Goal: Transaction & Acquisition: Book appointment/travel/reservation

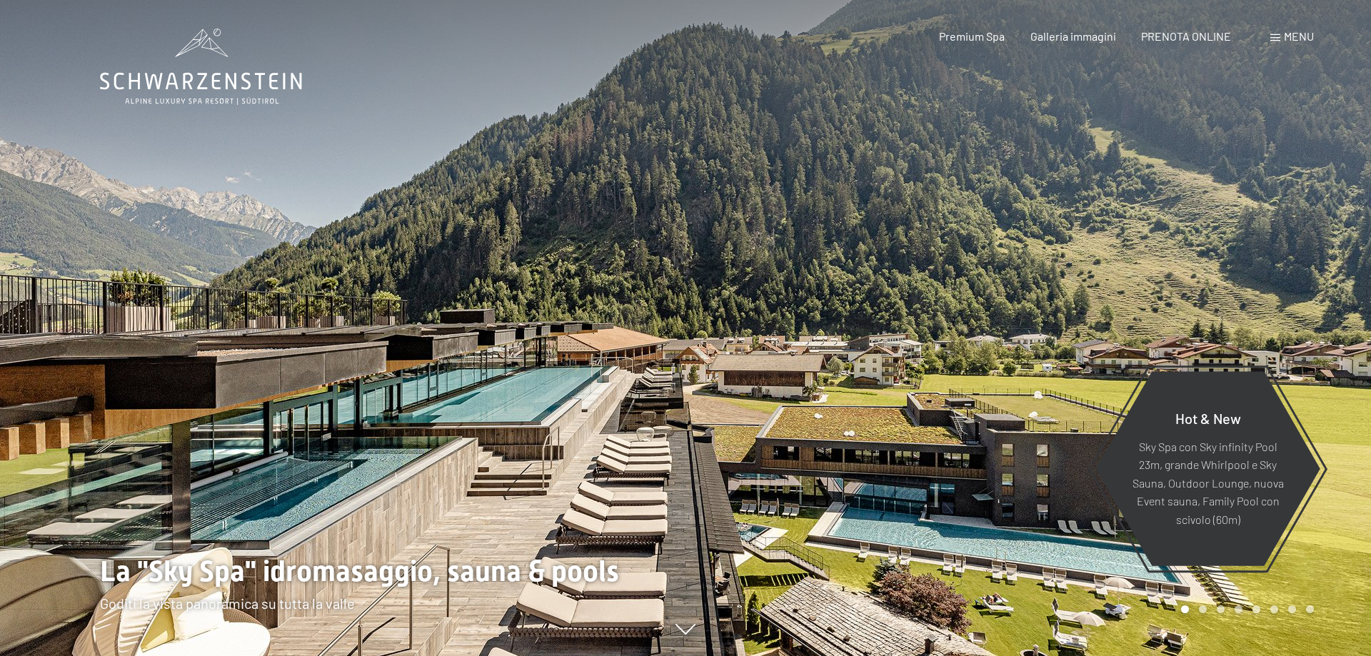
click at [1278, 44] on div "Menu" at bounding box center [1292, 37] width 44 height 16
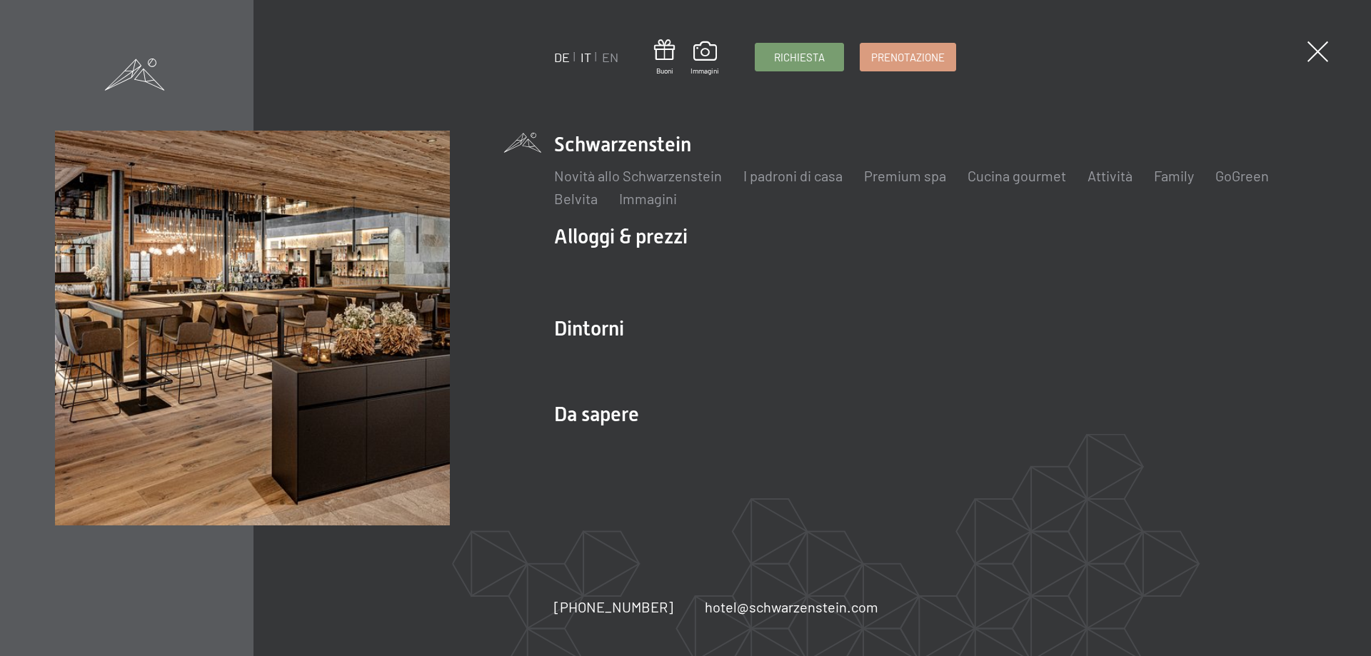
click at [563, 56] on link "DE" at bounding box center [562, 57] width 16 height 16
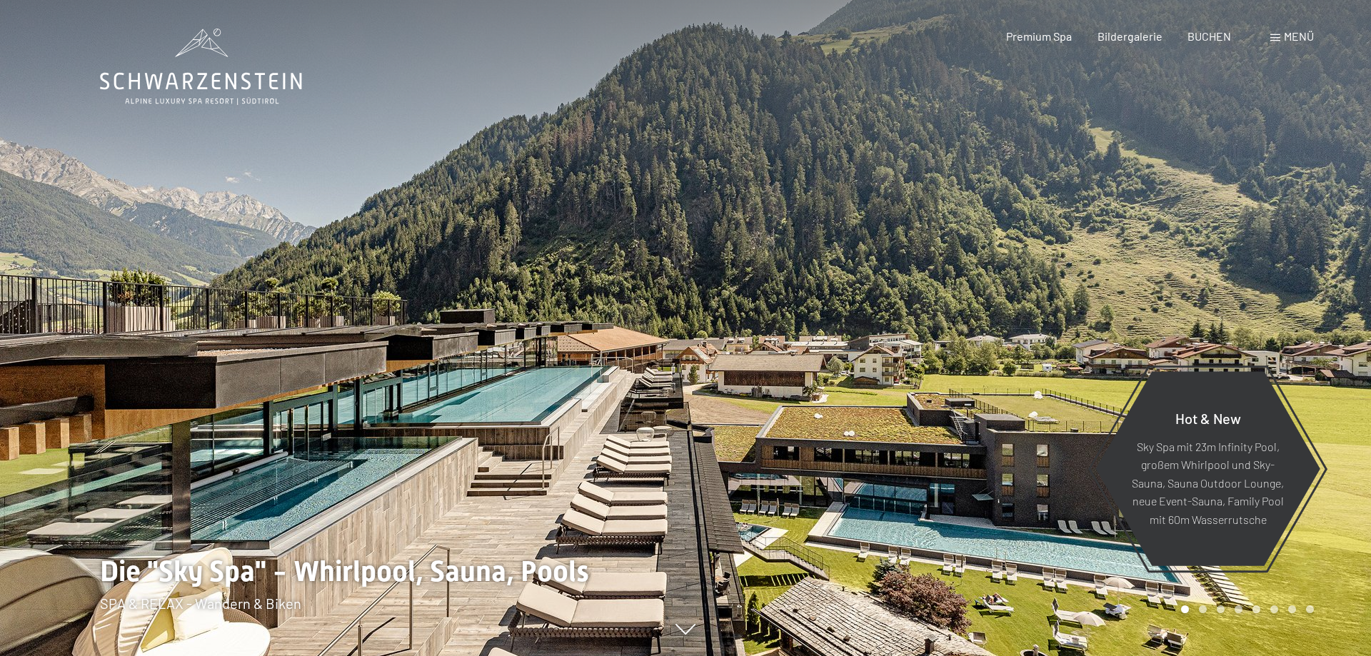
click at [1290, 39] on span "Menü" at bounding box center [1299, 36] width 30 height 14
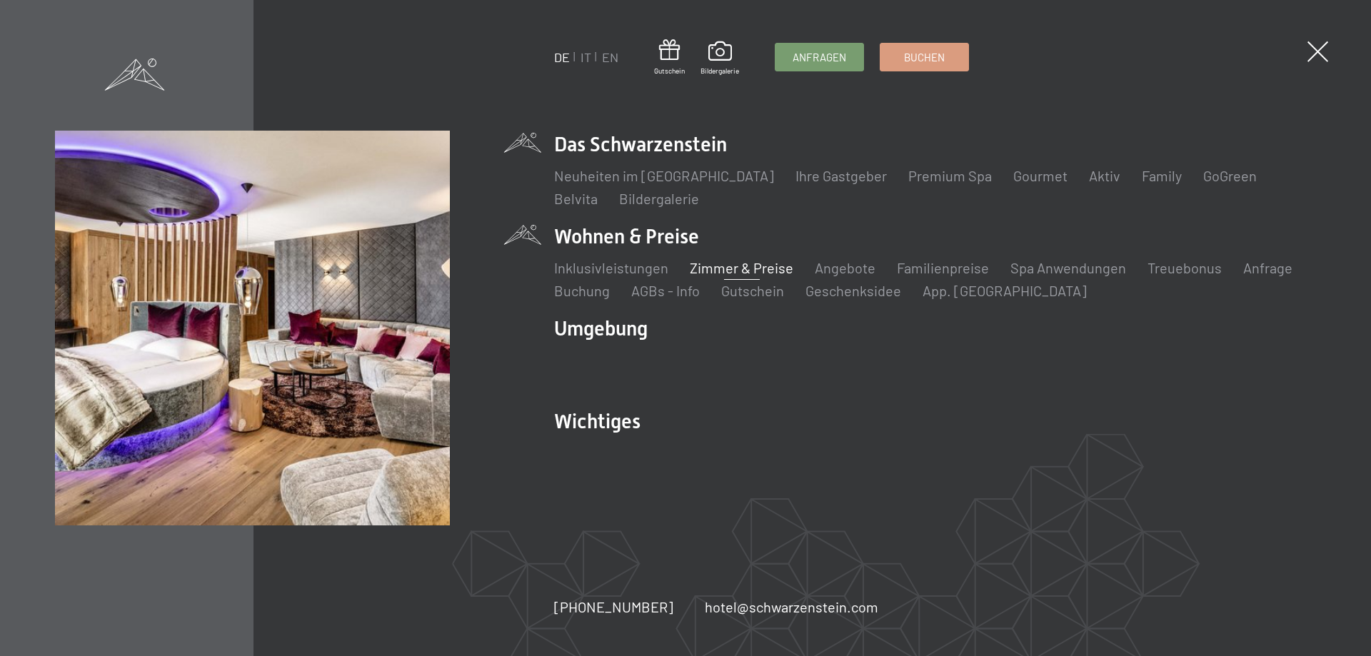
click at [706, 264] on link "Zimmer & Preise" at bounding box center [742, 267] width 104 height 17
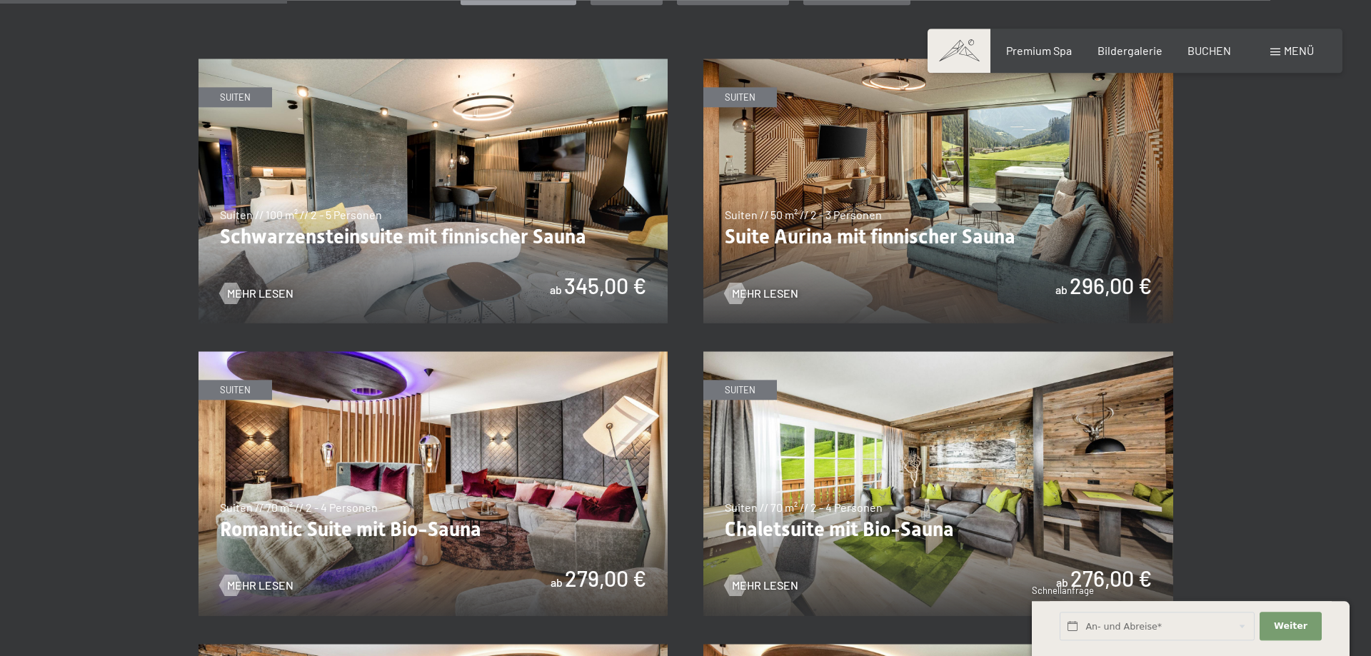
scroll to position [874, 0]
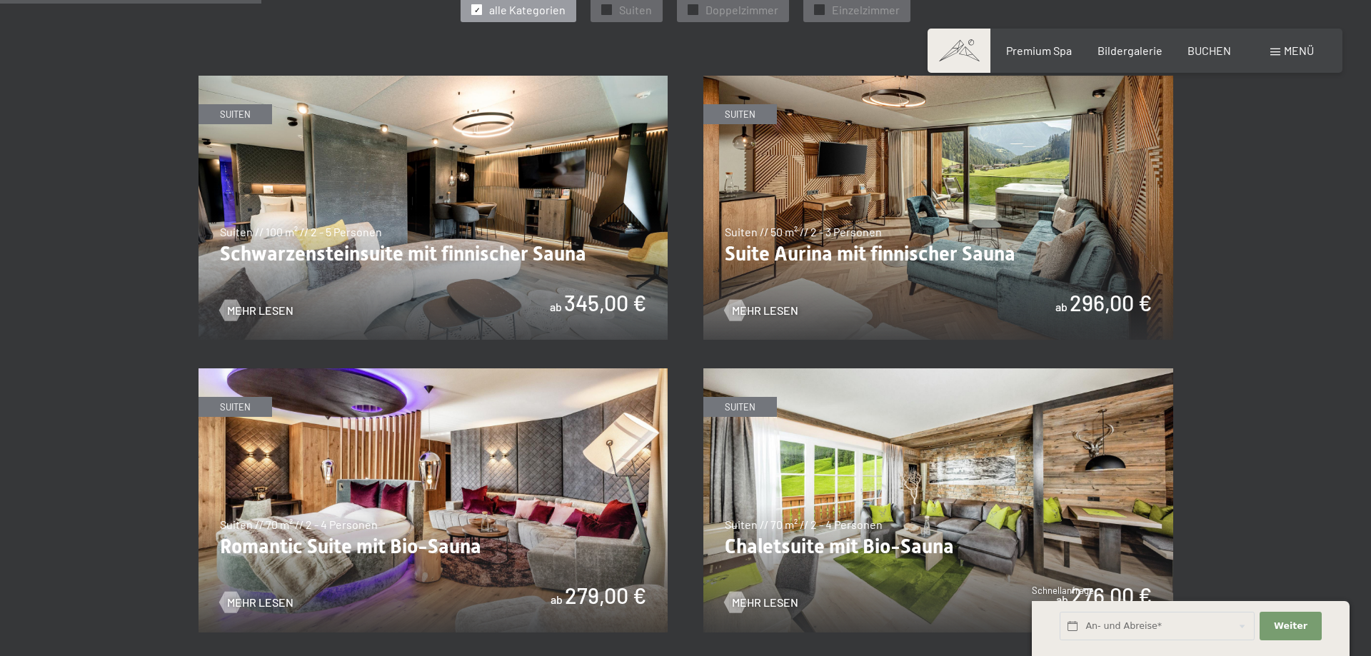
click at [327, 164] on img at bounding box center [434, 208] width 470 height 264
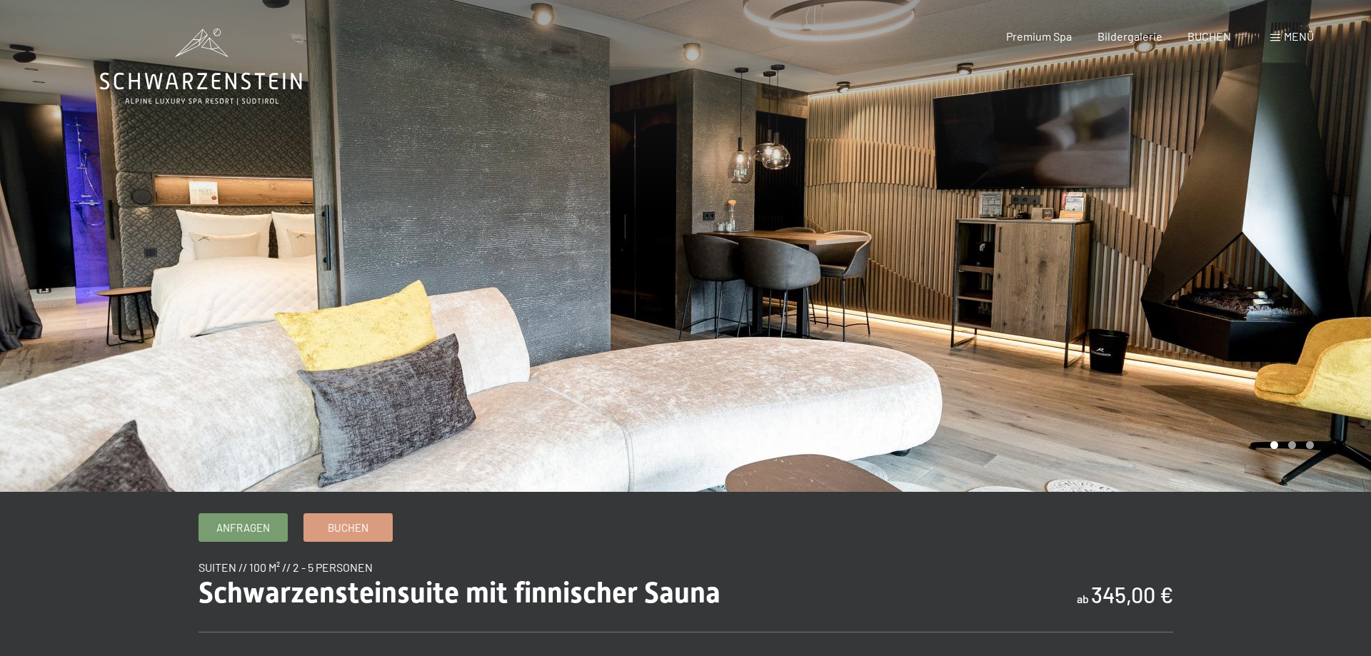
click at [1201, 256] on div at bounding box center [1029, 246] width 686 height 492
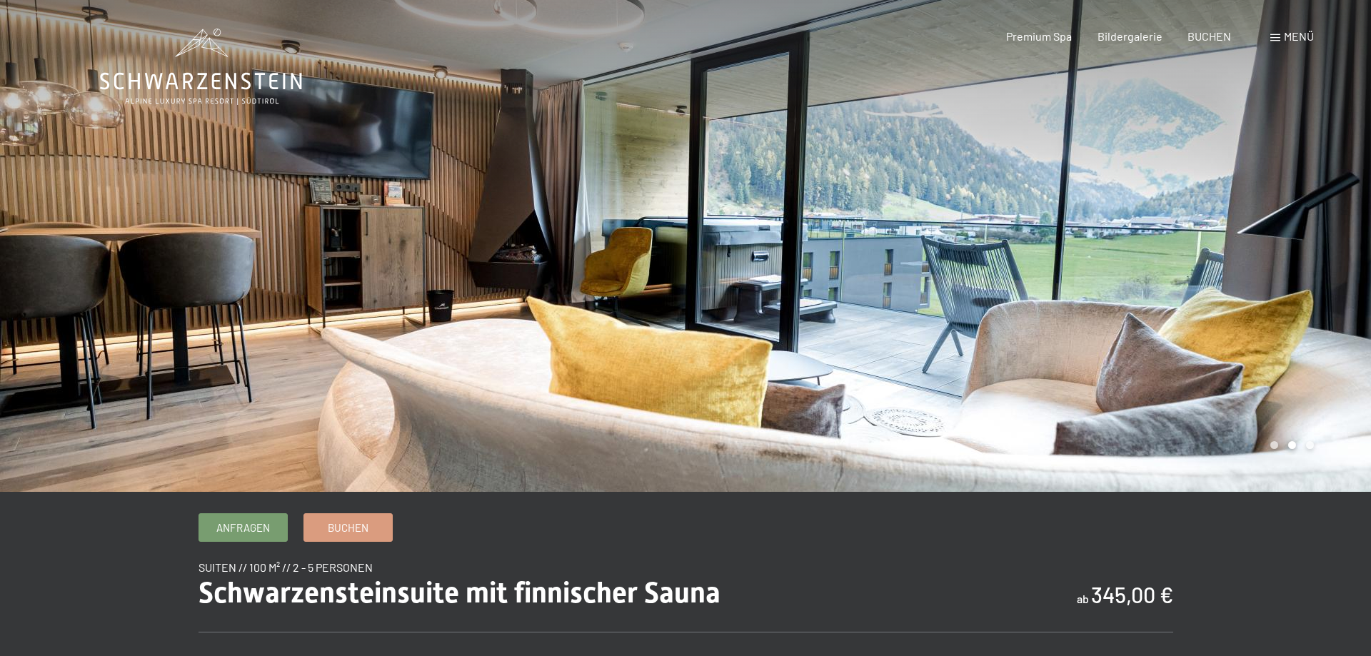
click at [1201, 256] on div at bounding box center [1029, 246] width 686 height 492
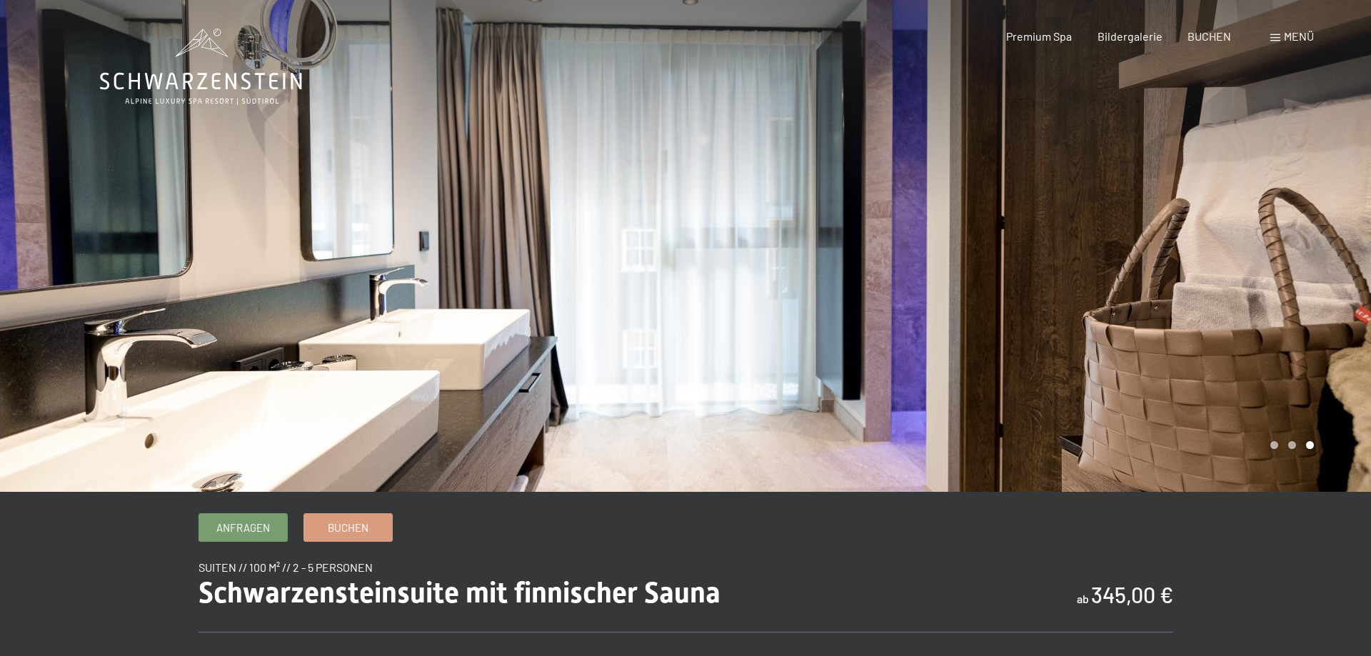
click at [1201, 256] on div at bounding box center [1029, 246] width 686 height 492
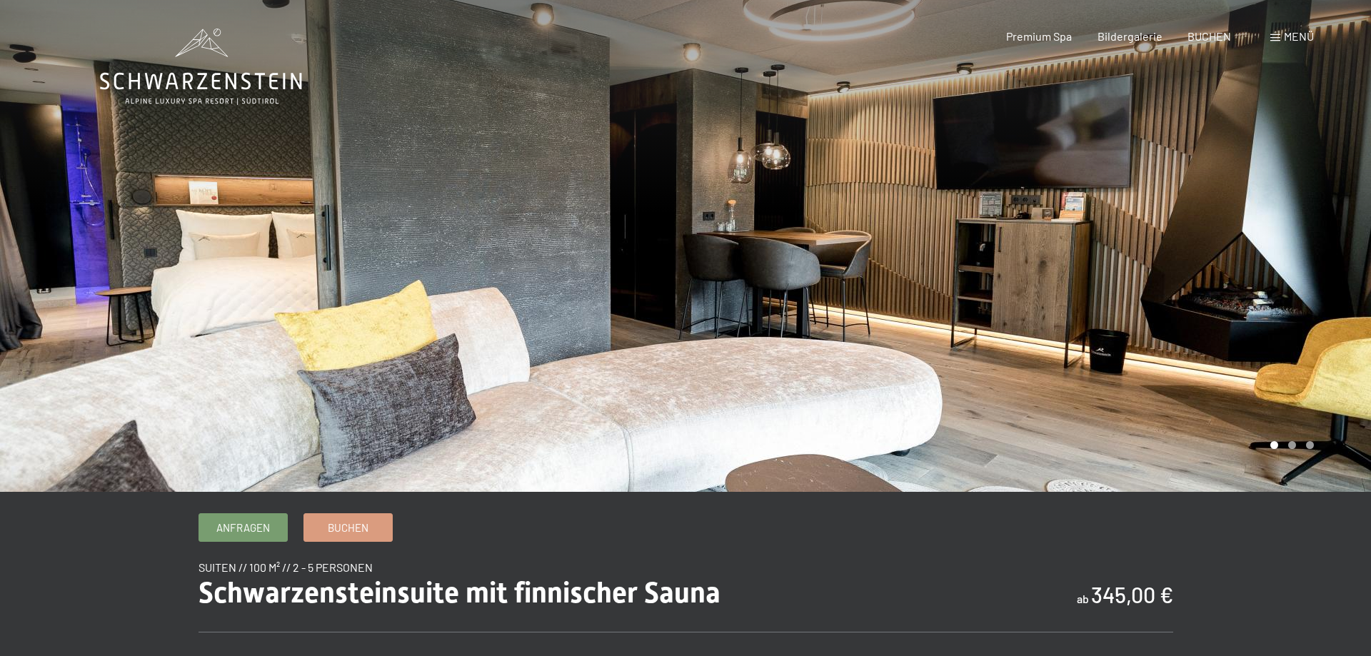
click at [1201, 256] on div at bounding box center [1029, 246] width 686 height 492
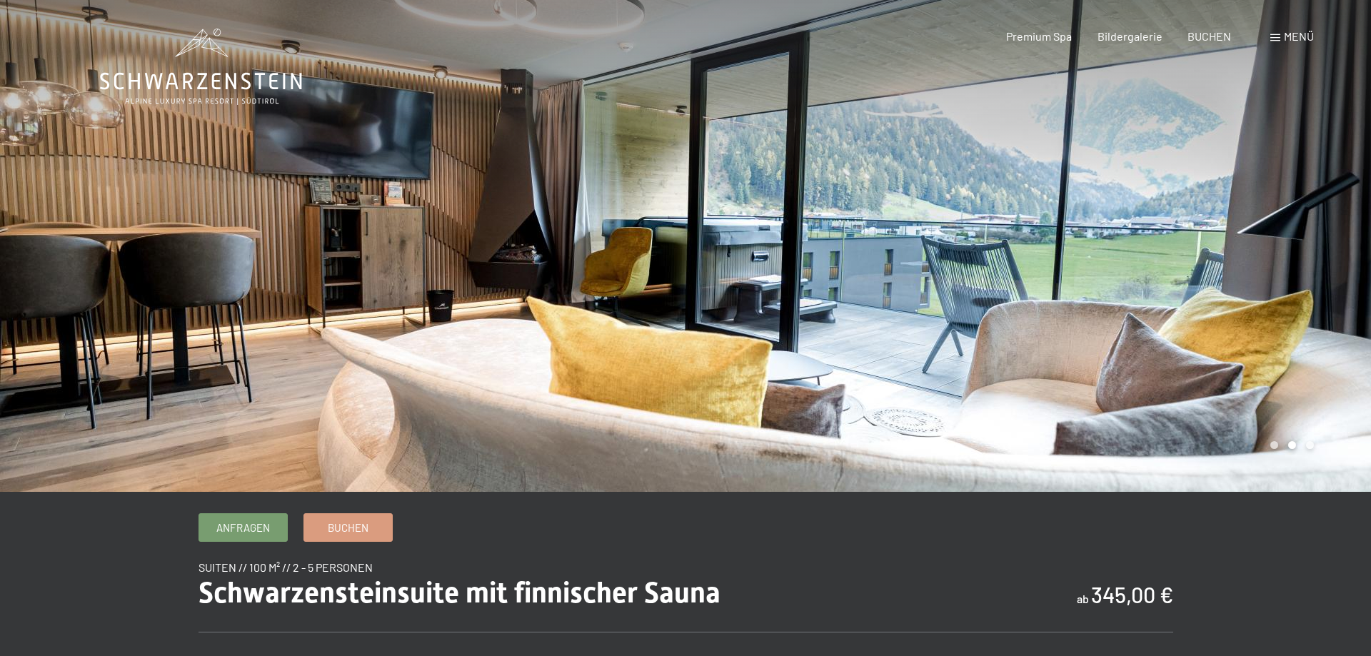
click at [369, 231] on div at bounding box center [343, 246] width 686 height 492
